Goal: Information Seeking & Learning: Learn about a topic

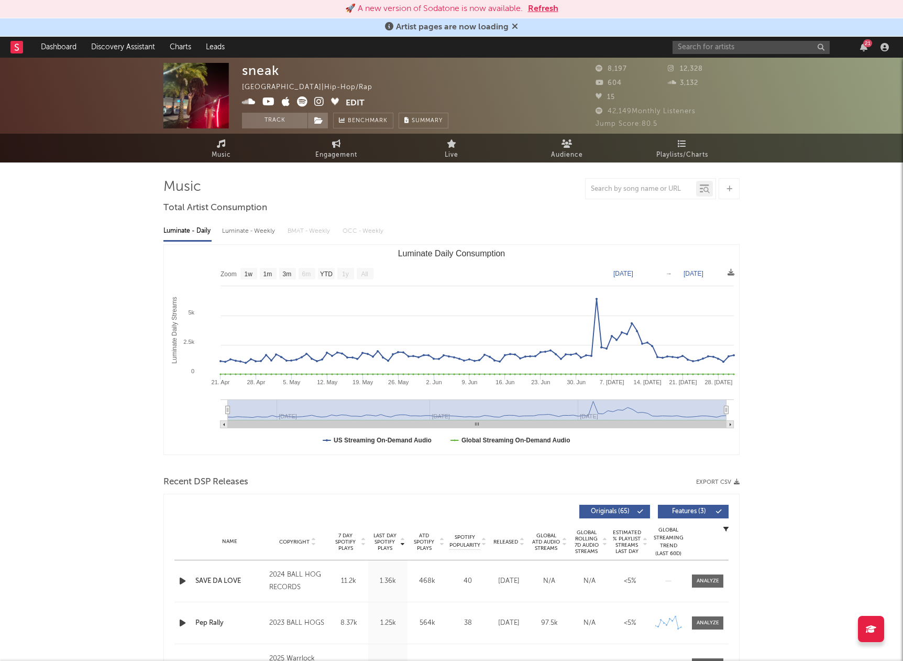
select select "1w"
drag, startPoint x: 685, startPoint y: 50, endPoint x: 695, endPoint y: 51, distance: 10.1
click at [686, 50] on input "text" at bounding box center [751, 47] width 157 height 13
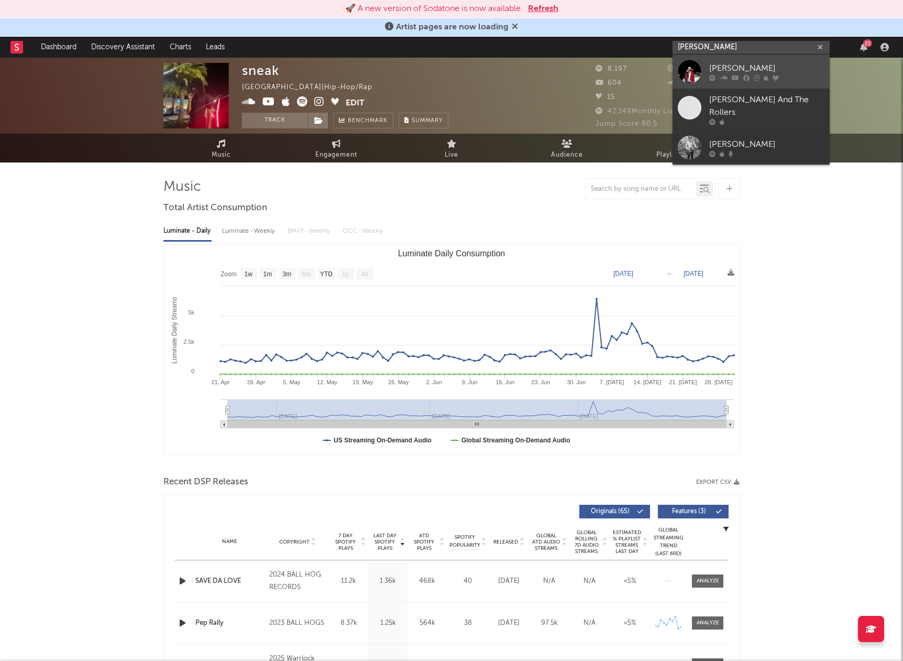
type input "[PERSON_NAME]"
click at [703, 72] on link "[PERSON_NAME]" at bounding box center [751, 71] width 157 height 34
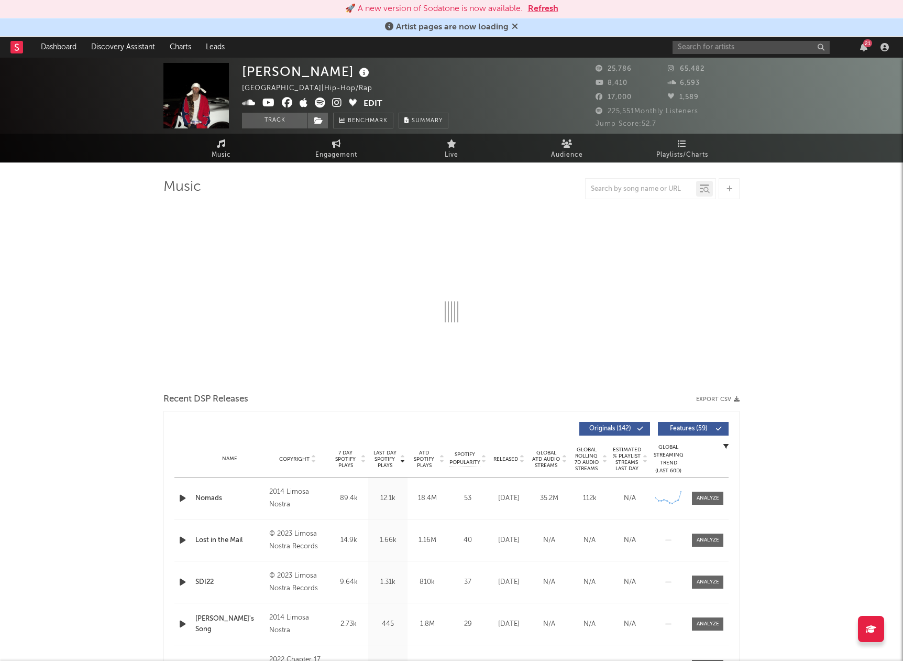
click at [208, 81] on img at bounding box center [195, 95] width 65 height 65
select select "6m"
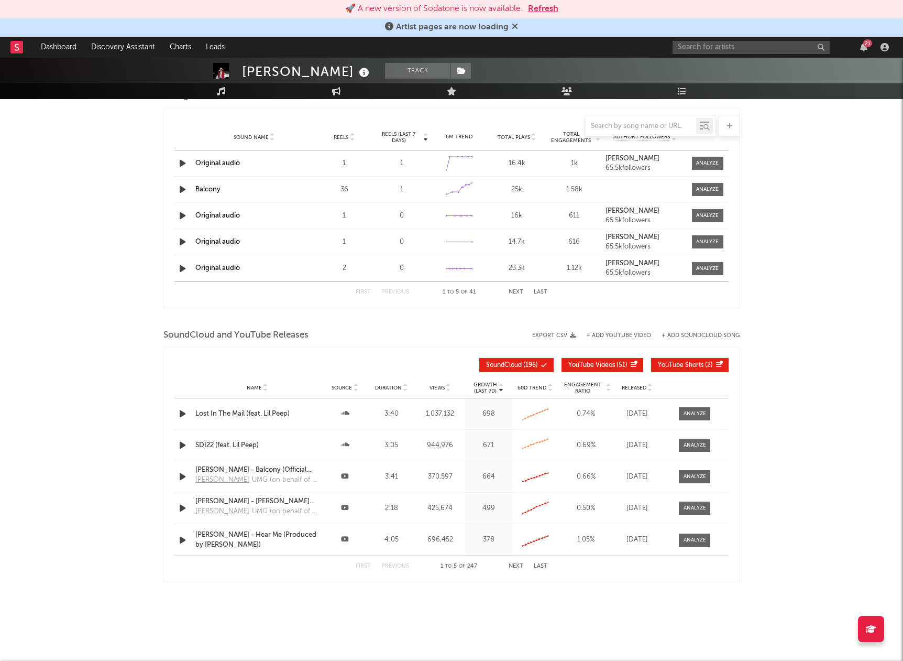
scroll to position [980, 0]
